Goal: Task Accomplishment & Management: Complete application form

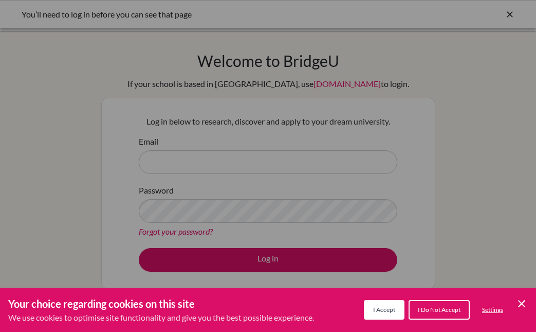
click at [272, 261] on div "Cookie Preferences" at bounding box center [268, 166] width 536 height 332
click at [378, 309] on span "I Accept" at bounding box center [384, 309] width 22 height 8
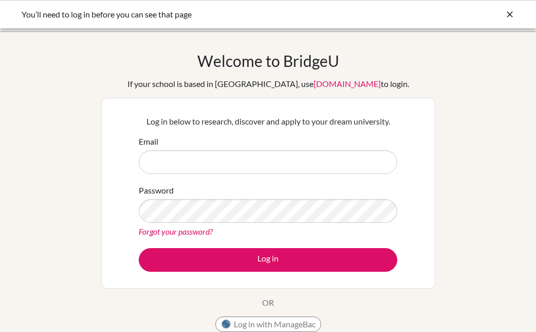
click at [237, 149] on div "Email" at bounding box center [268, 154] width 259 height 39
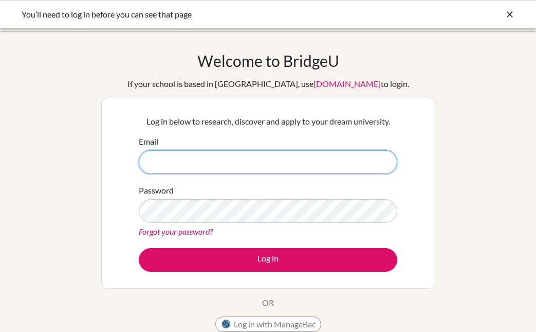
click at [218, 162] on input "Email" at bounding box center [268, 162] width 259 height 24
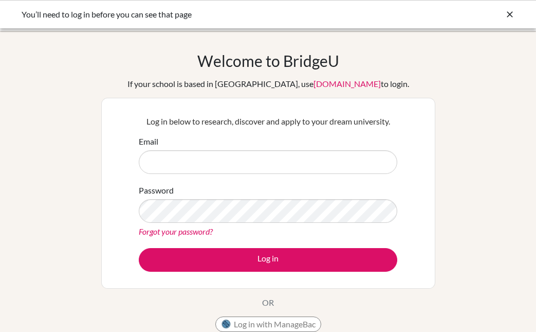
click at [507, 11] on icon at bounding box center [510, 14] width 10 height 10
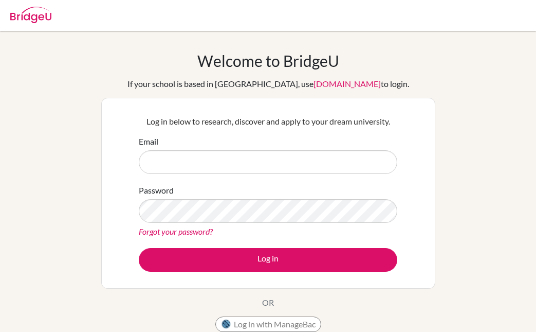
click at [187, 159] on input "Email" at bounding box center [268, 162] width 259 height 24
type input "helen_stewart@ofs.edu.sg"
click at [193, 231] on link "Forgot your password?" at bounding box center [176, 231] width 74 height 10
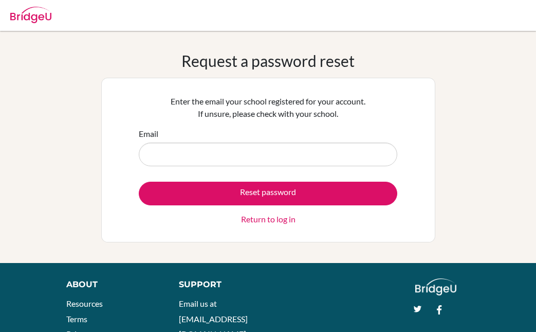
click at [190, 155] on input "Email" at bounding box center [268, 154] width 259 height 24
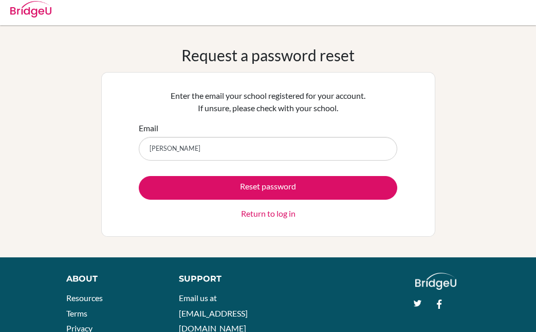
scroll to position [6, 0]
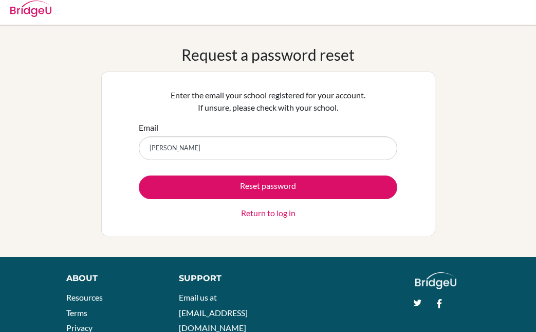
click at [154, 148] on input "Helen_stewart" at bounding box center [268, 148] width 259 height 24
click at [199, 148] on input "helen_stewart" at bounding box center [268, 148] width 259 height 24
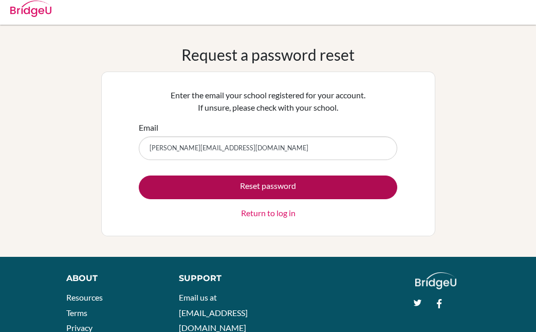
type input "helen_stewart@ofs.edu.sg"
click at [258, 186] on button "Reset password" at bounding box center [268, 187] width 259 height 24
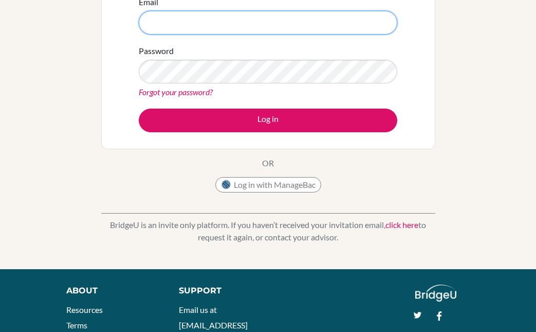
scroll to position [177, 0]
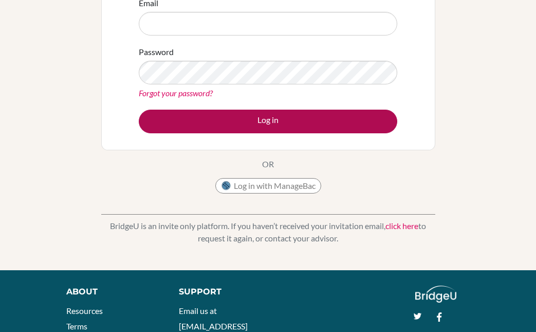
click at [271, 120] on button "Log in" at bounding box center [268, 121] width 259 height 24
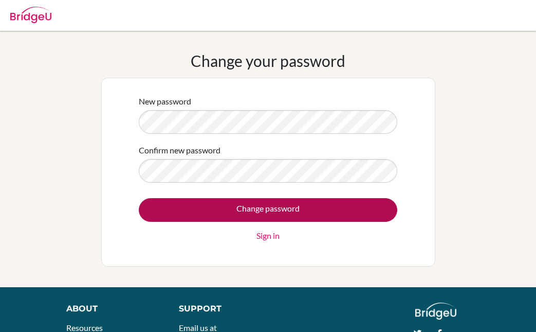
click at [274, 211] on input "Change password" at bounding box center [268, 210] width 259 height 24
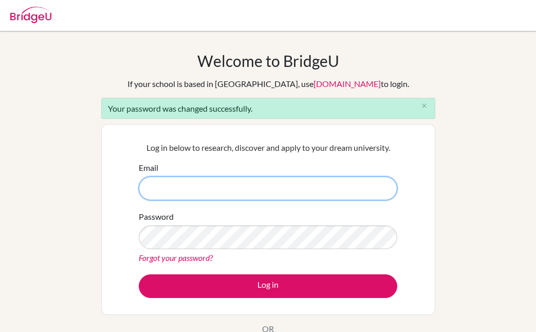
click at [178, 190] on input "Email" at bounding box center [268, 188] width 259 height 24
click at [181, 186] on input "Email" at bounding box center [268, 188] width 259 height 24
click at [193, 191] on input "Email" at bounding box center [268, 188] width 259 height 24
type input "helen_stewart@ofs.edu.sg"
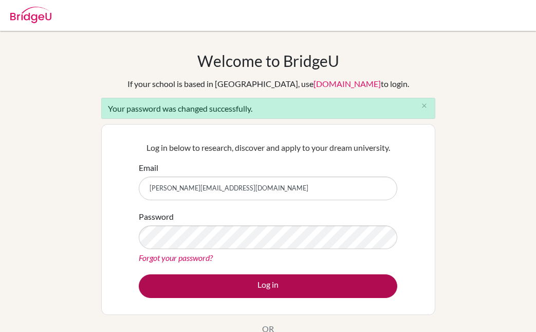
click at [276, 286] on button "Log in" at bounding box center [268, 286] width 259 height 24
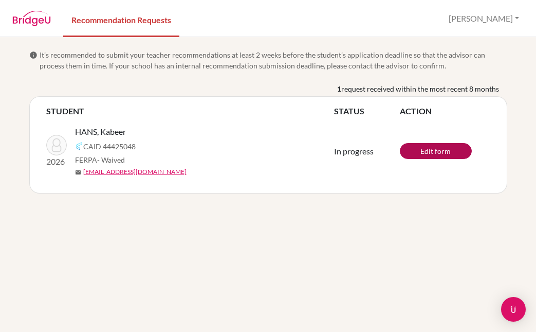
click at [443, 151] on link "Edit form" at bounding box center [436, 151] width 72 height 16
click at [435, 149] on link "View/Edit form" at bounding box center [436, 150] width 72 height 16
